Goal: Use online tool/utility: Use online tool/utility

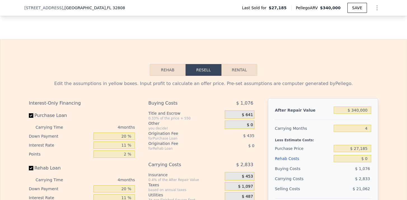
scroll to position [662, 0]
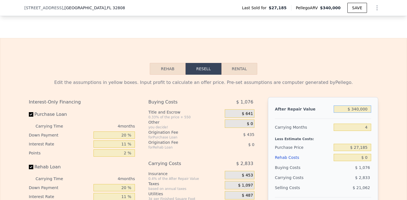
click at [358, 108] on input "$ 340,000" at bounding box center [353, 109] width 38 height 7
type input "$ 3"
type input "-$ 31,188"
type input "$ 34"
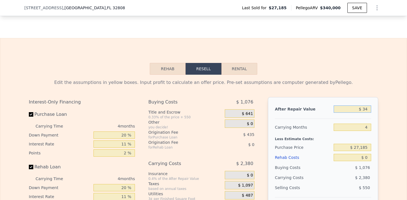
type input "-$ 31,159"
type input "$ 340"
type input "-$ 30,872"
type input "$ 3,400"
type input "-$ 28,001"
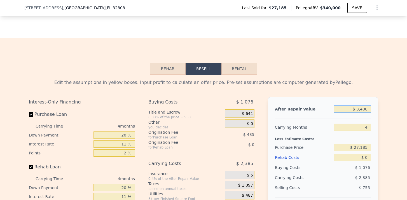
type input "$ 34,000"
type input "$ 713"
type input "$ 340,000"
type input "$ 287,844"
type input "$ 30,000"
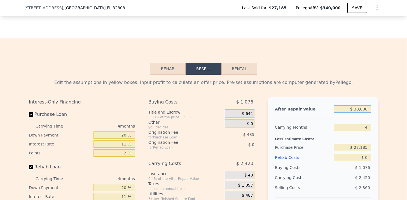
type input "-$ 3,041"
type input "$ 330,000"
type input "$ 278,460"
type input "$ 330,000"
click at [371, 127] on input "4" at bounding box center [353, 127] width 38 height 7
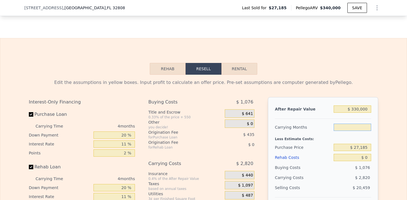
type input "6"
type input "$ 277,050"
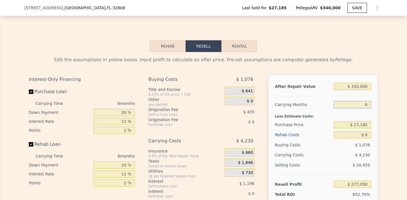
scroll to position [688, 0]
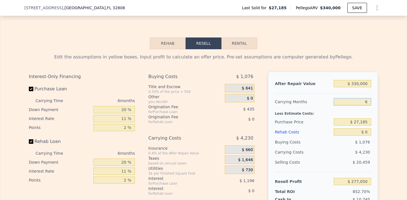
type input "6"
click at [366, 122] on input "$ 27,185" at bounding box center [353, 122] width 38 height 7
type input "$ 180,000"
click at [366, 132] on input "$ 0" at bounding box center [353, 132] width 38 height 7
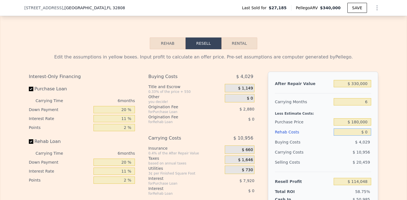
type input "$ 114,556"
click at [370, 132] on input "$ 0" at bounding box center [353, 132] width 38 height 7
type input "$ 5"
type input "$ 114,551"
type input "$ 50"
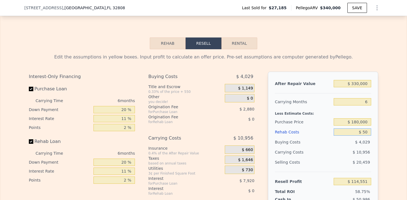
type input "$ 114,505"
type input "$ 500"
type input "$ 114,024"
type input "$ 5,000"
type input "$ 109,254"
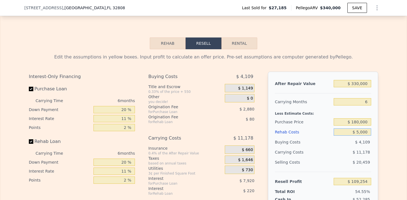
type input "$ 50,000"
type input "$ 61,554"
click at [365, 159] on div "$ 20,459" at bounding box center [353, 162] width 38 height 10
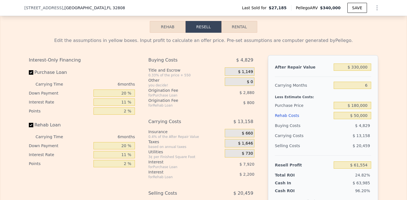
scroll to position [705, 0]
click at [238, 69] on div "$ 1,149" at bounding box center [240, 71] width 30 height 8
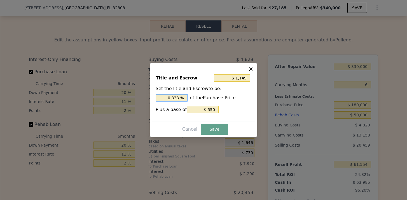
drag, startPoint x: 180, startPoint y: 98, endPoint x: 159, endPoint y: 98, distance: 20.2
click at [162, 98] on input "0.333 %" at bounding box center [172, 97] width 32 height 7
type input "$ 2,350"
type input "1. %"
type input "$ 2,710"
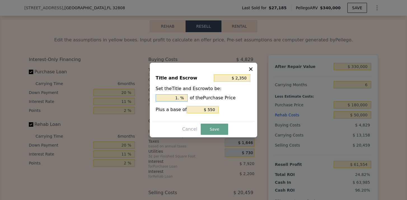
type input "1.2 %"
type input "$ 2,800"
type input "1.25 %"
drag, startPoint x: 205, startPoint y: 110, endPoint x: 242, endPoint y: 112, distance: 36.8
click at [239, 112] on div "Plus a base of $ 550" at bounding box center [204, 109] width 96 height 7
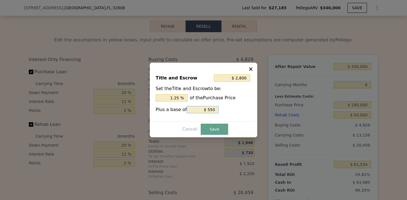
type input "$ 550"
type input "$ 2,300"
type input "$ 50"
type input "$ 2,250"
type input "$ 0"
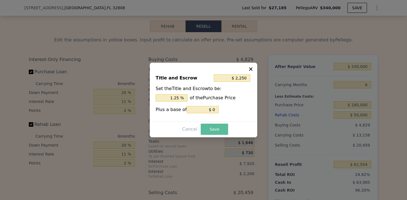
click at [205, 129] on button "Save" at bounding box center [214, 129] width 27 height 11
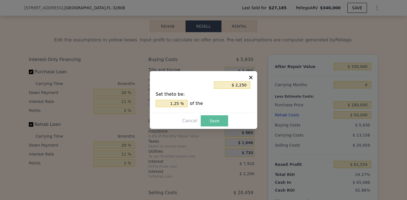
type input "$ 60,453"
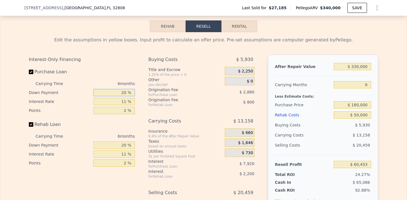
drag, startPoint x: 126, startPoint y: 93, endPoint x: 117, endPoint y: 93, distance: 9.5
click at [117, 93] on input "20 %" at bounding box center [114, 92] width 41 height 7
type input "1 %"
type input "$ 57,885"
type input "15 %"
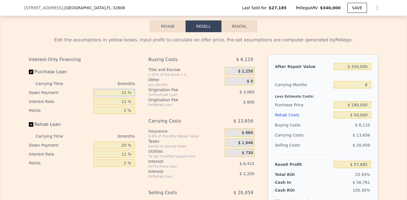
type input "$ 59,775"
type input "15 %"
drag, startPoint x: 127, startPoint y: 145, endPoint x: 115, endPoint y: 145, distance: 11.8
click at [116, 145] on input "20 %" at bounding box center [114, 145] width 41 height 7
type input "1 %"
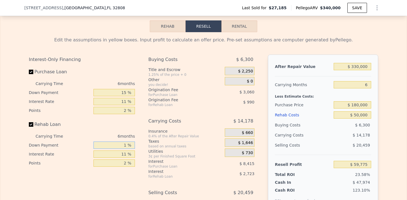
type input "$ 59,063"
type input "15 %"
type input "$ 59,587"
type input "15 %"
click at [177, 131] on div "Insurance" at bounding box center [186, 132] width 74 height 6
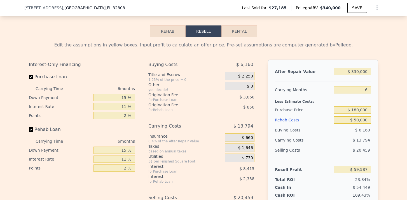
scroll to position [699, 0]
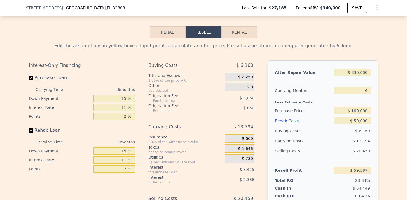
drag, startPoint x: 354, startPoint y: 170, endPoint x: 373, endPoint y: 171, distance: 19.3
click at [373, 171] on div "After Repair Value $ 330,000 Carrying Months 6 Less Estimate Costs: Purchase Pr…" at bounding box center [323, 139] width 110 height 156
click at [245, 34] on button "Rental" at bounding box center [240, 32] width 36 height 12
select select "30"
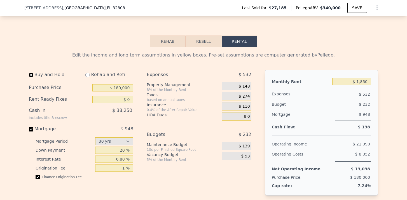
scroll to position [690, 0]
click at [89, 75] on input "radio" at bounding box center [87, 75] width 4 height 4
radio input "true"
type input "$ 50,000"
type input "$ 6,350"
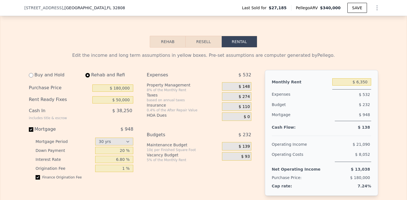
select select "30"
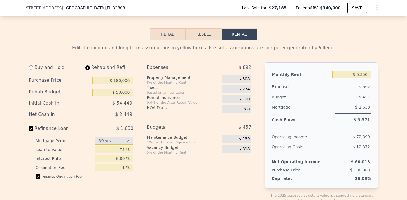
scroll to position [698, 0]
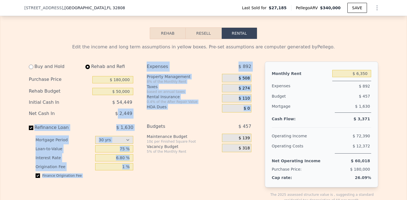
drag, startPoint x: 120, startPoint y: 113, endPoint x: 145, endPoint y: 113, distance: 25.5
click at [145, 113] on div "Buy and Hold Rehab and Refi Purchase Price $ 180,000 Rehab Budget $ 50,000 Init…" at bounding box center [142, 137] width 227 height 151
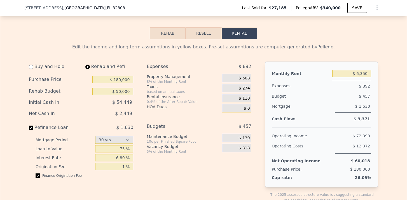
click at [166, 117] on div "Expenses $ 892 Property Management 8% of the Monthly Rent $ 508 Taxes based on …" at bounding box center [201, 137] width 109 height 151
drag, startPoint x: 117, startPoint y: 115, endPoint x: 133, endPoint y: 115, distance: 16.0
click at [133, 115] on div "$ 2,449" at bounding box center [101, 114] width 64 height 10
click at [203, 34] on button "Resell" at bounding box center [204, 33] width 36 height 12
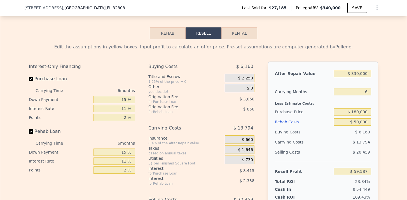
click at [357, 74] on input "$ 330,000" at bounding box center [353, 73] width 38 height 7
type input "$ 30,000"
type input "-$ 221,714"
type input "$ 340,000"
type input "$ 68,964"
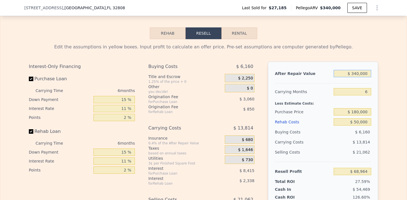
type input "$ 340,000"
click at [386, 61] on div "Edit the assumptions in yellow boxes. Input profit to calculate an offer price.…" at bounding box center [203, 143] width 407 height 208
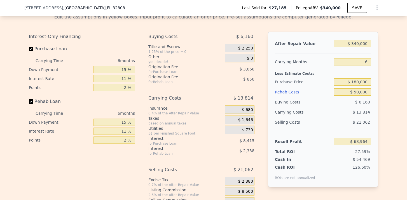
scroll to position [732, 0]
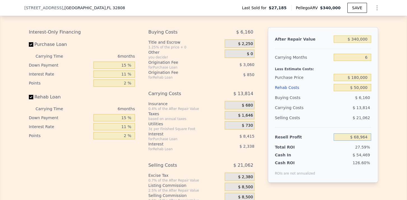
drag, startPoint x: 353, startPoint y: 135, endPoint x: 375, endPoint y: 137, distance: 22.0
click at [374, 137] on div "After Repair Value $ 340,000 Carrying Months 6 Less Estimate Costs: Purchase Pr…" at bounding box center [323, 105] width 110 height 156
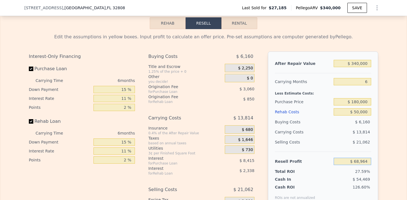
click at [244, 26] on button "Rental" at bounding box center [240, 23] width 36 height 12
select select "30"
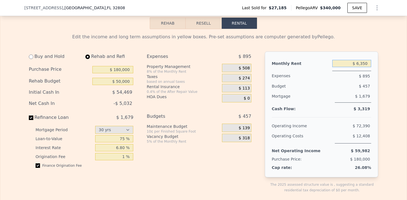
drag, startPoint x: 367, startPoint y: 65, endPoint x: 358, endPoint y: 65, distance: 9.0
click at [358, 65] on input "$ 6,350" at bounding box center [352, 63] width 39 height 7
type input "$ 2,500"
click at [252, 74] on div "Expenses $ 587 Property Management 8% of the Monthly Rent $ 200 Taxes based on …" at bounding box center [201, 127] width 109 height 151
click at [247, 68] on span "$ 200" at bounding box center [244, 68] width 11 height 5
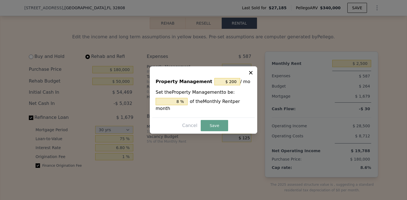
click at [247, 68] on div "Property Management $ 200 / mo Set the Property Management to be: 8 % of the Mo…" at bounding box center [204, 100] width 108 height 68
click at [232, 85] on input "$ 200" at bounding box center [228, 81] width 26 height 7
type input "$ 20"
type input "0.8 %"
type input "$ 2"
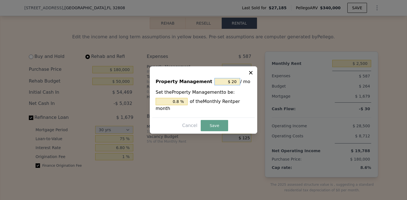
type input "0.08 %"
type input "$ 0"
type input "0 %"
click at [213, 126] on button "Save" at bounding box center [214, 125] width 27 height 11
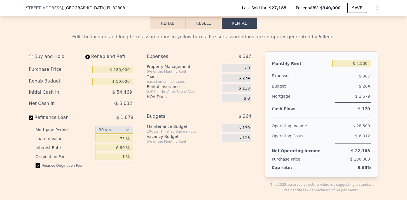
click at [248, 80] on span "$ 274" at bounding box center [244, 78] width 11 height 5
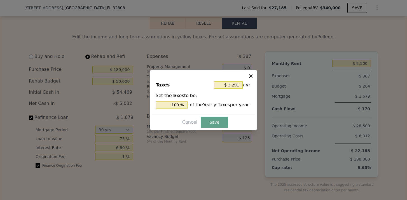
click at [253, 77] on icon at bounding box center [251, 76] width 6 height 6
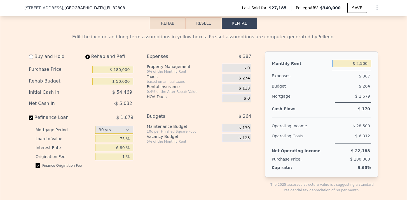
click at [363, 65] on input "$ 2,500" at bounding box center [352, 63] width 39 height 7
type input "$ 2,200"
click at [359, 85] on div "$ 249" at bounding box center [342, 86] width 59 height 10
click at [247, 77] on span "$ 274" at bounding box center [244, 78] width 11 height 5
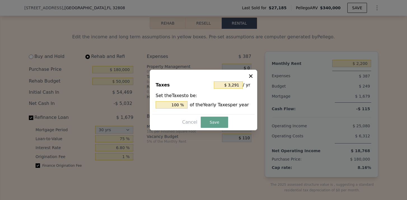
click at [251, 78] on icon at bounding box center [251, 76] width 6 height 6
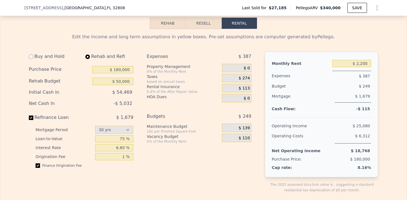
click at [245, 87] on span "$ 113" at bounding box center [244, 88] width 11 height 5
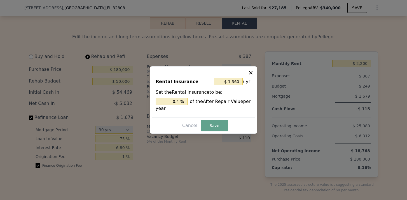
click at [252, 73] on icon at bounding box center [251, 73] width 6 height 6
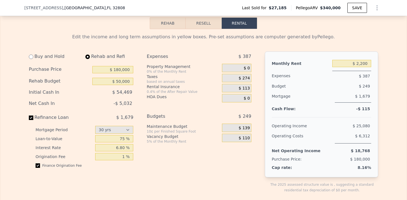
click at [248, 89] on span "$ 113" at bounding box center [244, 88] width 11 height 5
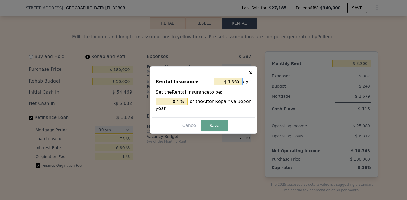
drag, startPoint x: 229, startPoint y: 83, endPoint x: 237, endPoint y: 83, distance: 8.1
click at [237, 83] on input "$ 1,360" at bounding box center [228, 81] width 29 height 7
type input "$ 136"
type input "0.04 %"
type input "$ 13"
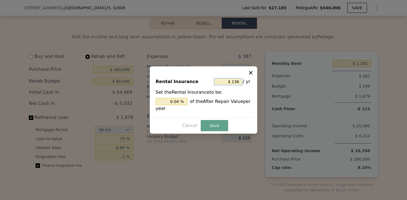
type input "0.004 %"
type input "$ 1"
type input "0.000 %"
type input "$ 2"
type input "0.001 %"
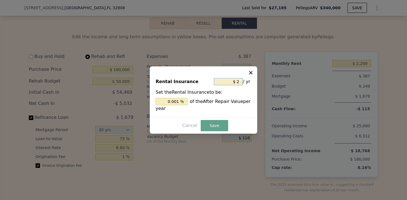
type input "$ 24"
type input "0.007 %"
type input "$ 240"
type input "0.071 %"
type input "$ 2,400"
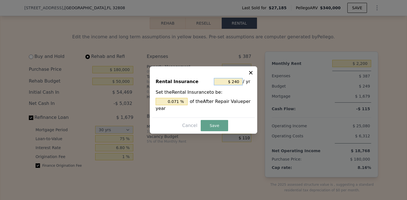
type input "0.706 %"
click at [217, 127] on button "Save" at bounding box center [214, 125] width 27 height 11
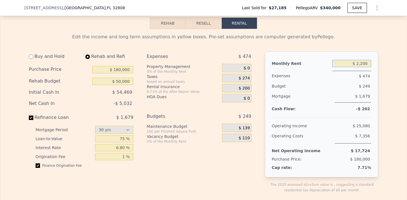
click at [370, 66] on input "$ 2,200" at bounding box center [352, 63] width 39 height 7
drag, startPoint x: 356, startPoint y: 64, endPoint x: 375, endPoint y: 64, distance: 18.5
click at [375, 64] on div "Monthly Rent $ 2,200 Expenses $ 474 Budget $ 249 Mortgage $ 1,679 Cash Flow: -$…" at bounding box center [321, 115] width 113 height 126
type input "$ 1,950"
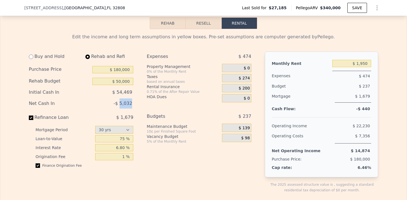
drag, startPoint x: 121, startPoint y: 105, endPoint x: 136, endPoint y: 105, distance: 15.1
click at [136, 105] on div "Buy and Hold Rehab and Refi Purchase Price $ 180,000 Rehab Budget $ 50,000 Init…" at bounding box center [83, 127] width 109 height 151
click at [208, 22] on button "Resell" at bounding box center [204, 23] width 36 height 12
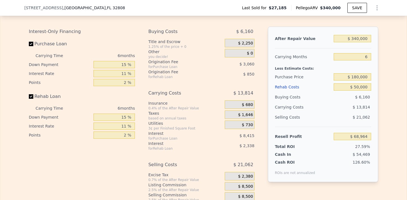
scroll to position [734, 0]
drag, startPoint x: 355, startPoint y: 136, endPoint x: 370, endPoint y: 136, distance: 14.6
click at [370, 136] on input "$ 68,964" at bounding box center [353, 136] width 38 height 7
click at [374, 133] on div "After Repair Value $ 340,000 Carrying Months 6 Less Estimate Costs: Purchase Pr…" at bounding box center [323, 104] width 110 height 156
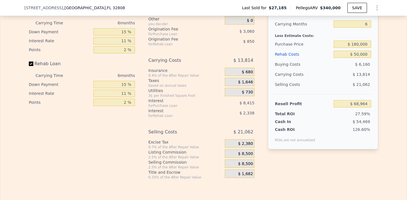
scroll to position [766, 0]
type input "4"
type input "$ 0"
type input "$ 287,844"
